Goal: Transaction & Acquisition: Purchase product/service

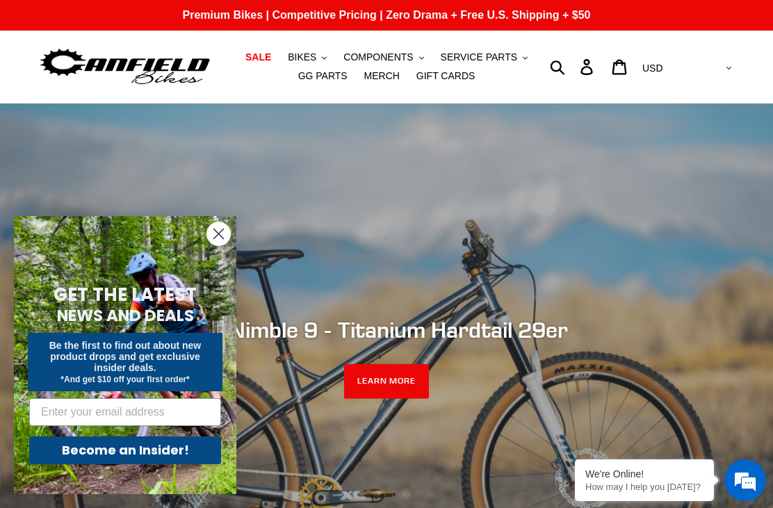
click at [319, 59] on button "BIKES .cls-1{fill:#231f20}" at bounding box center [307, 57] width 53 height 19
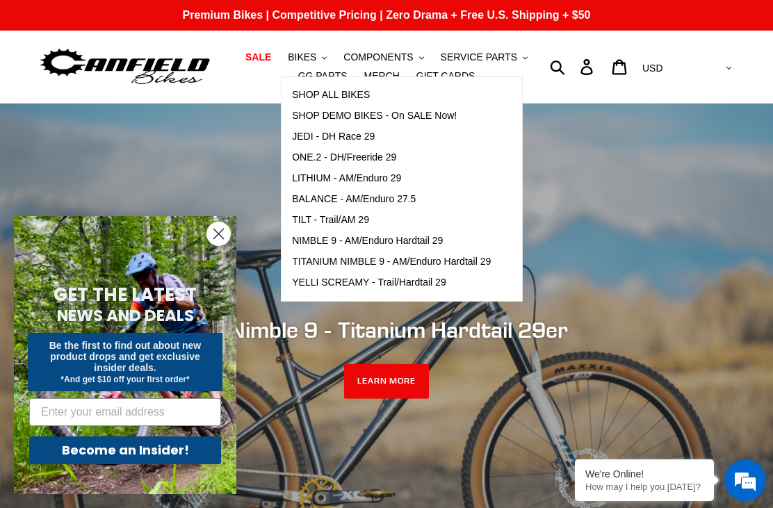
click at [361, 220] on span "TILT - Trail/AM 29" at bounding box center [330, 220] width 77 height 12
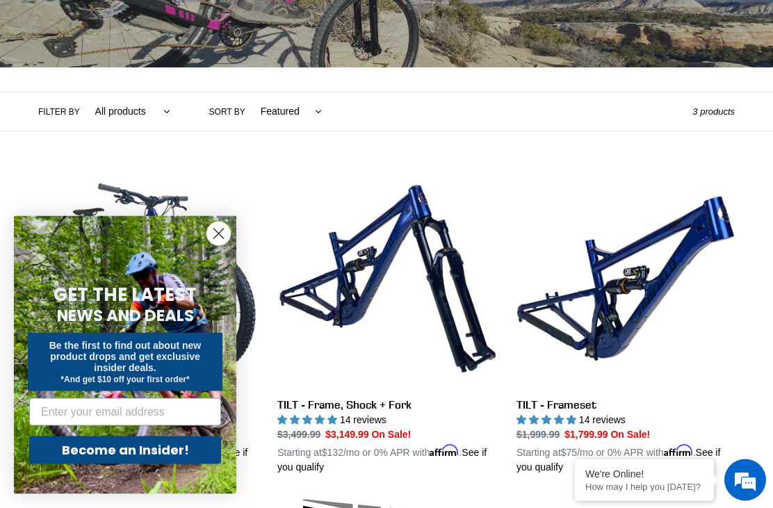
scroll to position [249, 0]
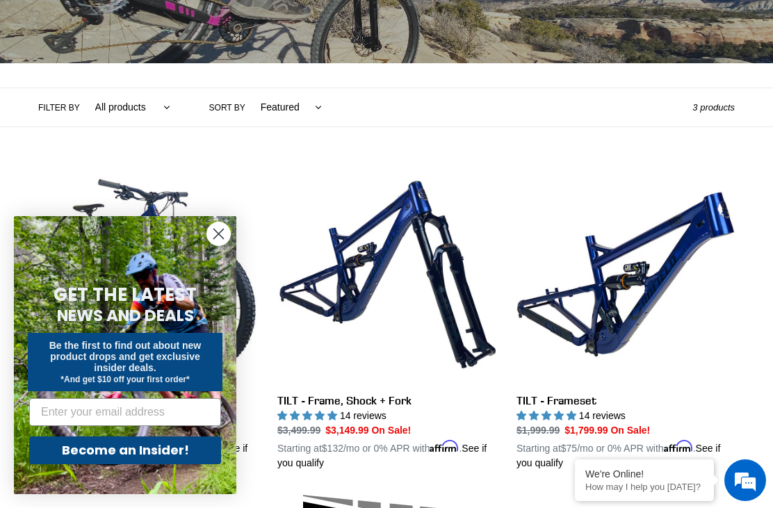
click at [229, 245] on circle "Close dialog" at bounding box center [218, 233] width 23 height 23
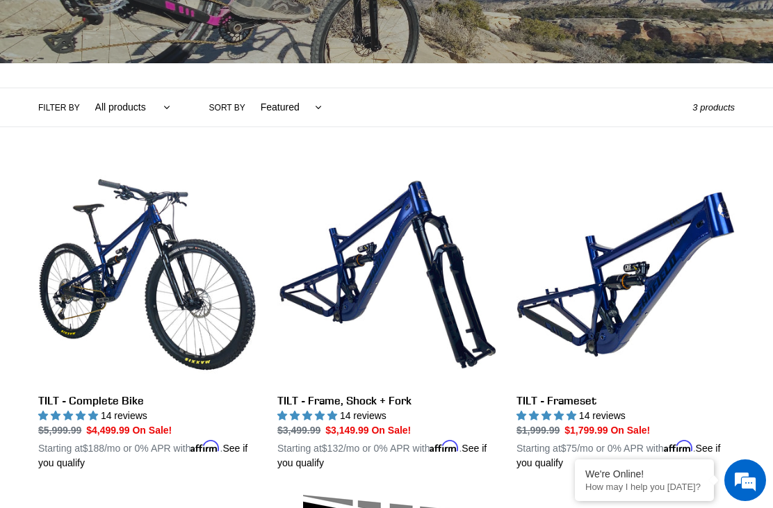
click at [181, 289] on link "TILT - Complete Bike" at bounding box center [147, 317] width 218 height 305
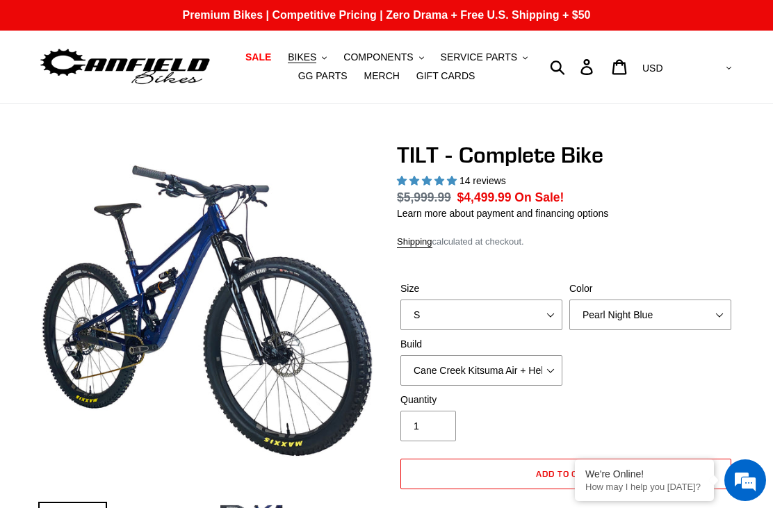
select select "highest-rating"
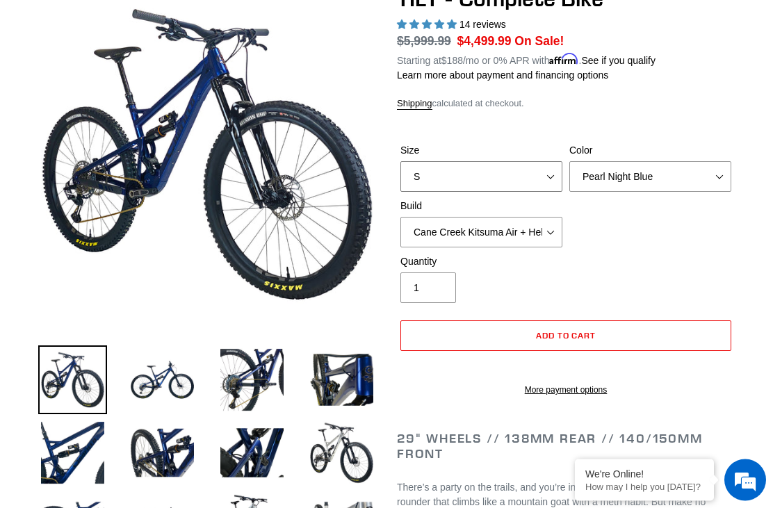
click at [556, 182] on select "S M L" at bounding box center [481, 177] width 162 height 31
select select "L"
click at [727, 174] on select "Pearl Night Blue Stealth Silver Raw" at bounding box center [650, 176] width 162 height 31
select select "Raw"
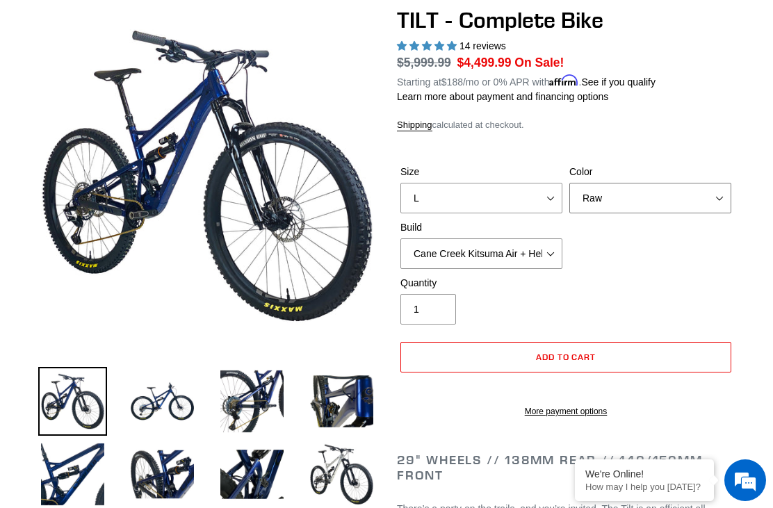
scroll to position [132, 0]
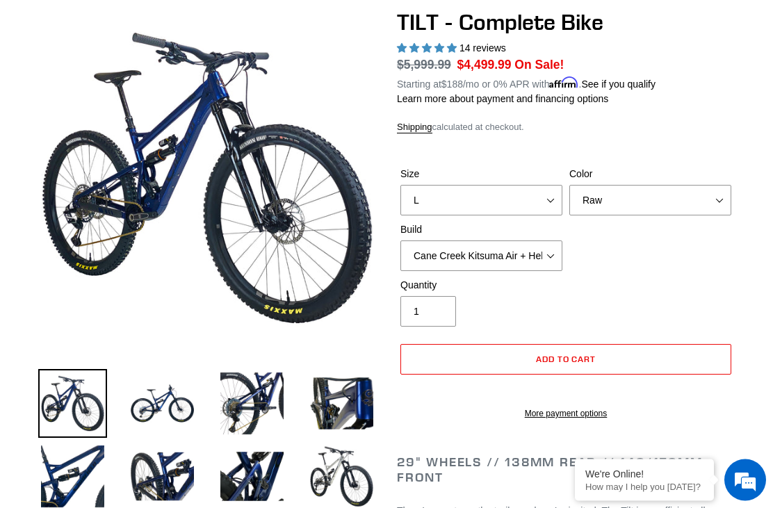
click at [554, 258] on select "Cane Creek Kitsuma Air + Helm MKII 140 + SRAM GX Cane Creek Kitsuma Air + Helm …" at bounding box center [481, 256] width 162 height 31
